Goal: Find specific page/section: Find specific page/section

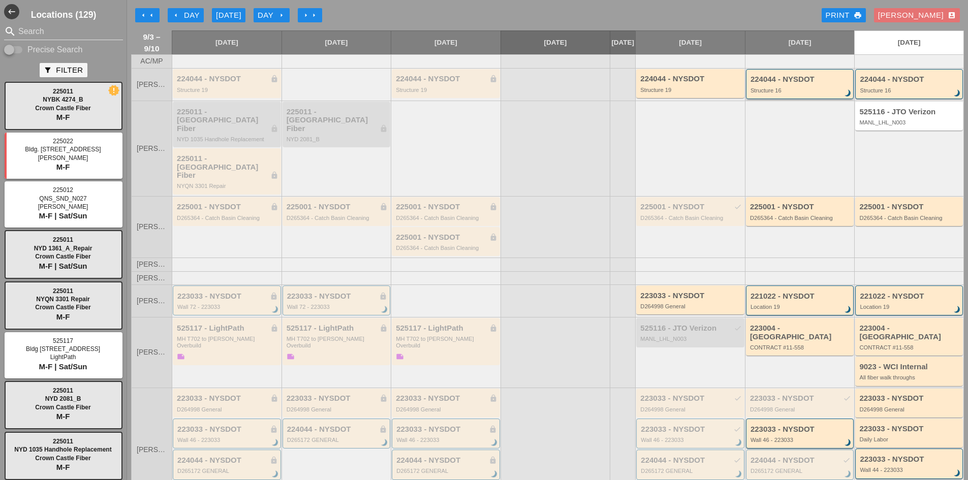
click at [764, 94] on div "Structure 16" at bounding box center [801, 90] width 101 height 6
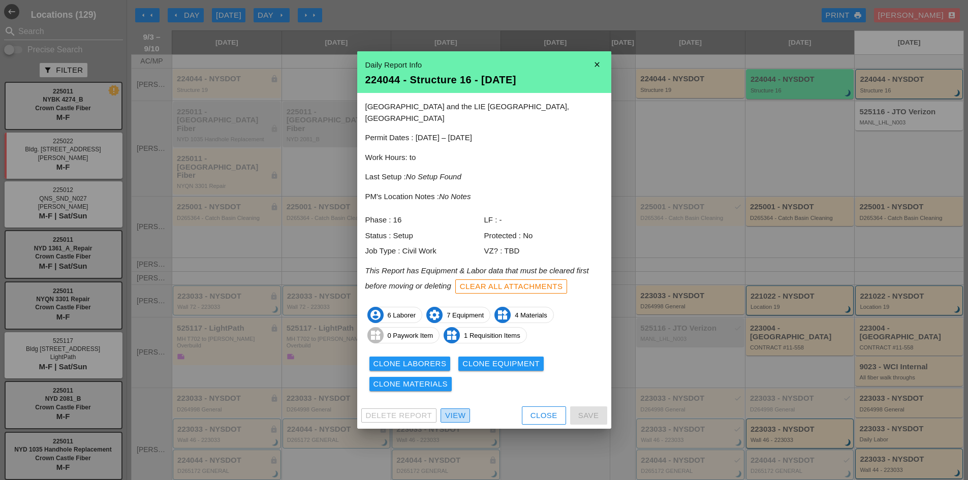
click at [463, 410] on div "View" at bounding box center [455, 416] width 20 height 12
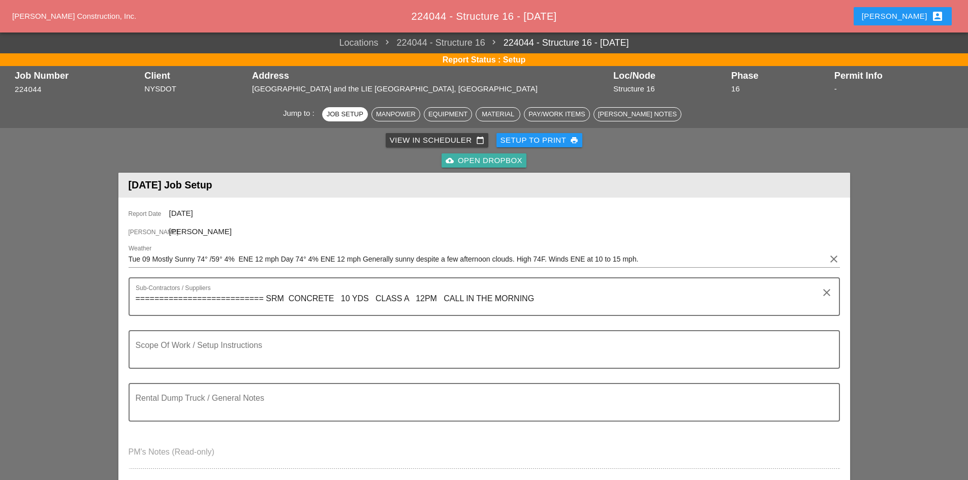
click at [459, 163] on div "cloud_upload Open Dropbox" at bounding box center [484, 161] width 77 height 12
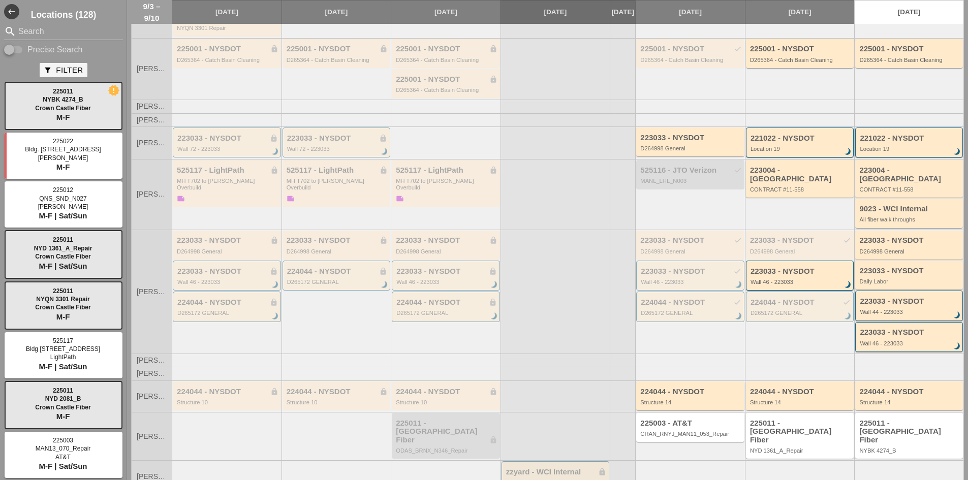
scroll to position [159, 0]
click at [680, 279] on div "Wall 46 - 223033" at bounding box center [691, 282] width 101 height 6
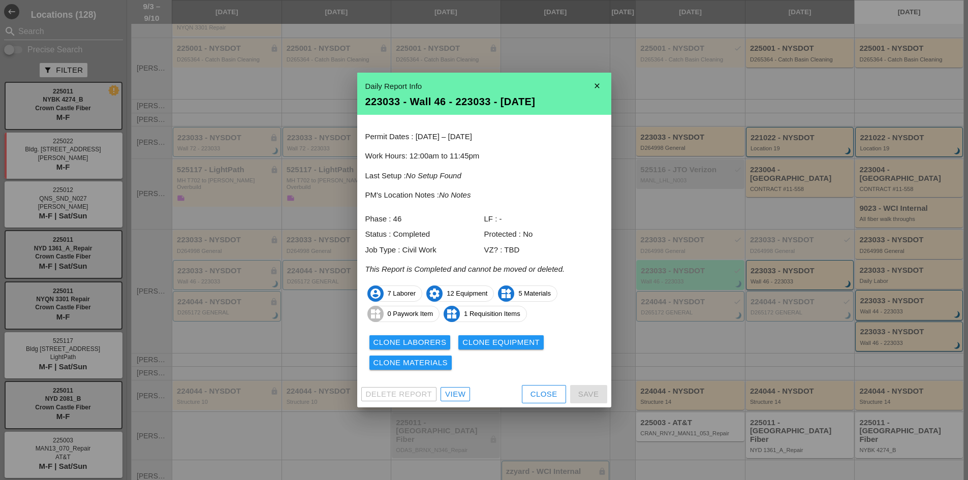
click at [457, 395] on div "View" at bounding box center [455, 395] width 20 height 12
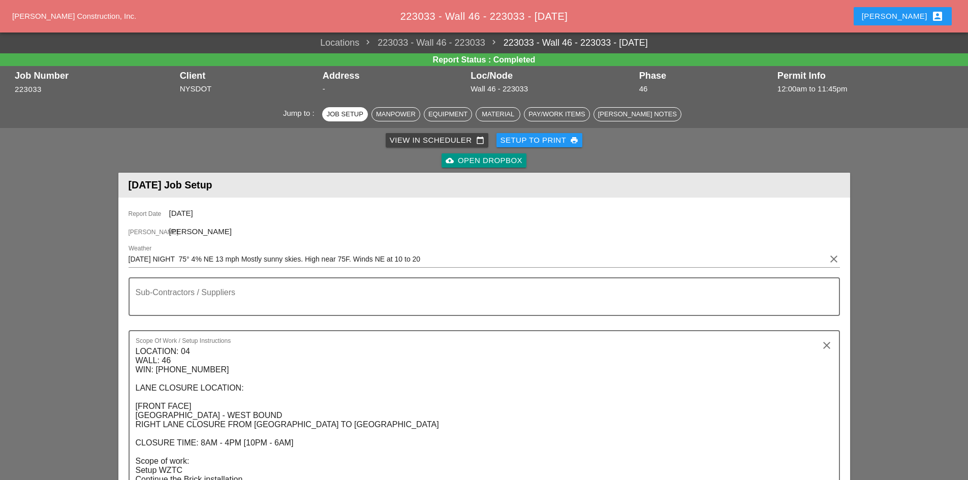
click at [489, 168] on div "cloud_upload Open Dropbox" at bounding box center [484, 160] width 728 height 20
click at [486, 162] on div "cloud_upload Open Dropbox" at bounding box center [484, 161] width 77 height 12
